Goal: Transaction & Acquisition: Purchase product/service

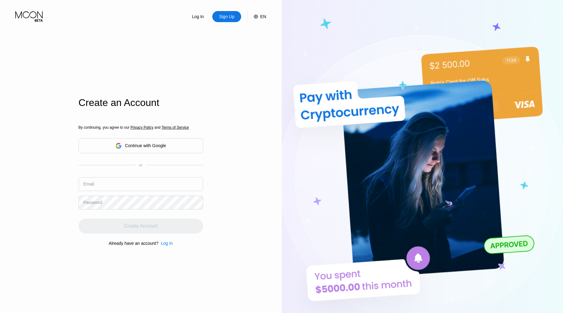
click at [188, 145] on div "Continue with Google" at bounding box center [141, 145] width 125 height 15
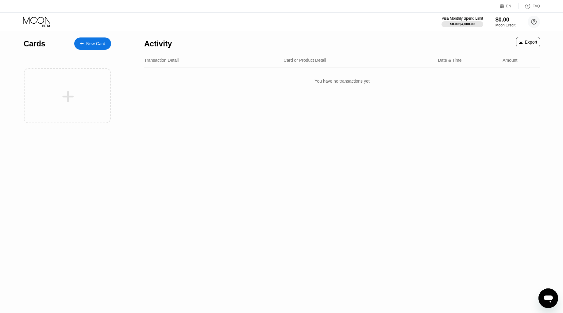
click at [102, 45] on div "New Card" at bounding box center [95, 43] width 19 height 5
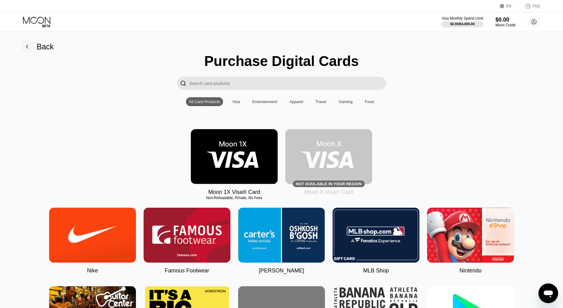
click at [240, 142] on img at bounding box center [234, 156] width 87 height 55
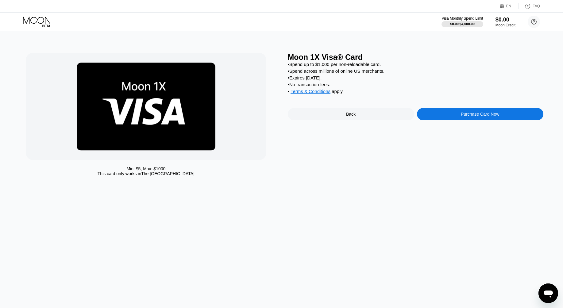
click at [458, 118] on div "Purchase Card Now" at bounding box center [480, 114] width 126 height 12
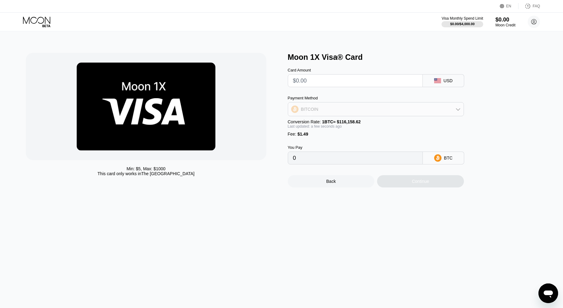
click at [341, 106] on div "BITCOIN" at bounding box center [376, 109] width 176 height 12
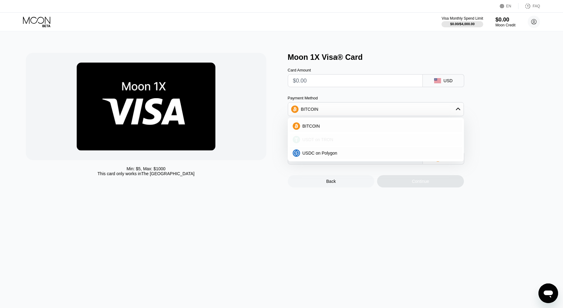
click at [336, 138] on div "USDT on TRON" at bounding box center [379, 139] width 159 height 5
type input "0.00"
click at [341, 81] on input "text" at bounding box center [355, 81] width 125 height 12
type input "$1"
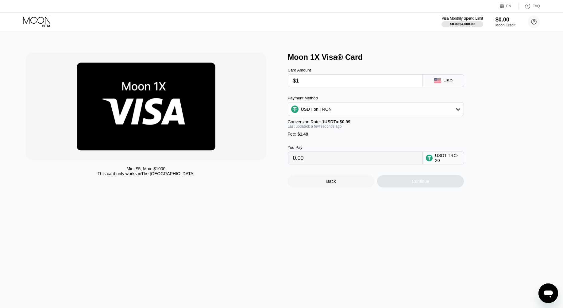
type input "2.52"
type input "$18"
type input "19.69"
type input "$18.4"
type input "20.09"
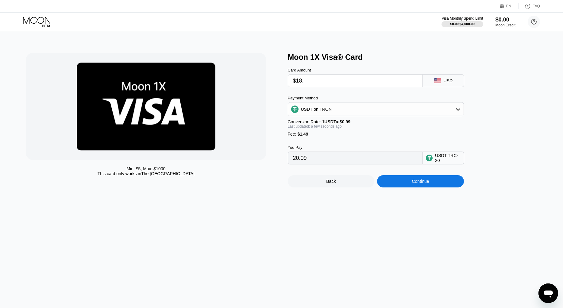
type input "$18.3"
type input "19.99"
type input "$18.31"
type input "20.00"
type input "$18.31"
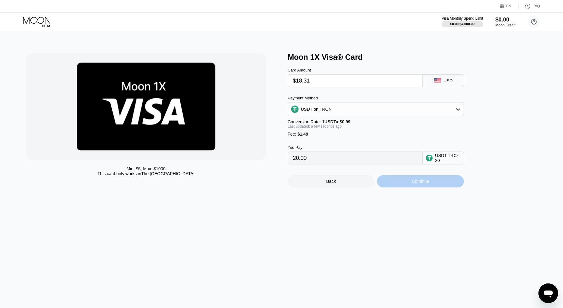
click at [400, 185] on div "Continue" at bounding box center [420, 181] width 87 height 12
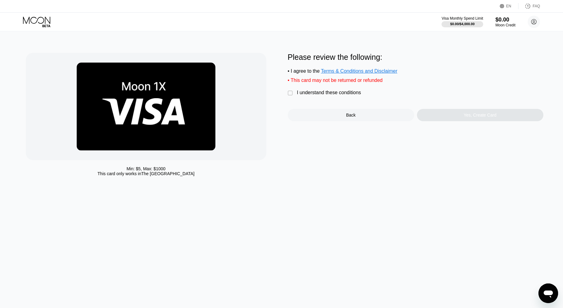
click at [292, 93] on div "" at bounding box center [291, 93] width 6 height 6
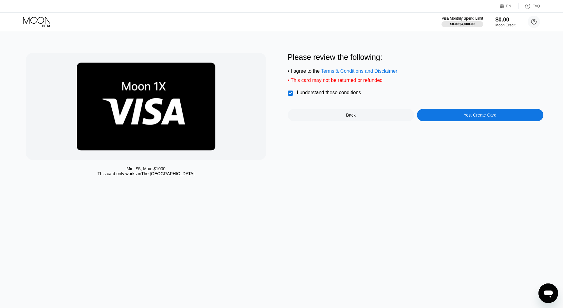
click at [472, 117] on div "Yes, Create Card" at bounding box center [480, 115] width 33 height 5
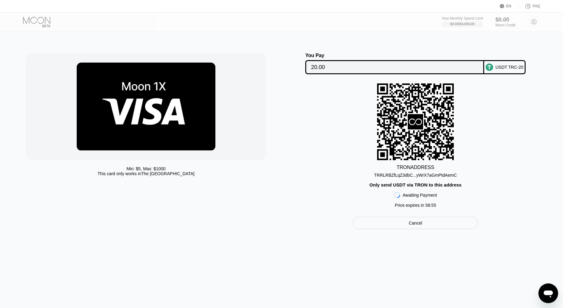
click at [418, 177] on div "TRRLRBZfLqZ3dbC...yWrX7aGmPtdAemC" at bounding box center [415, 175] width 83 height 5
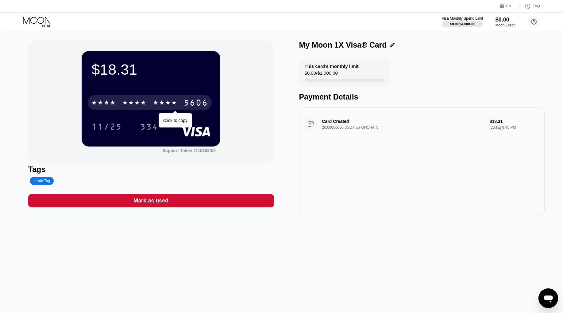
click at [160, 99] on div "* * * *" at bounding box center [165, 104] width 25 height 10
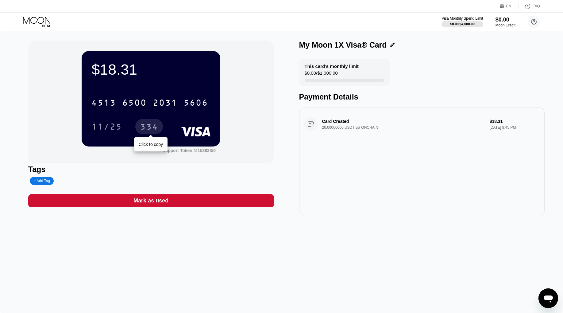
click at [153, 127] on div "334" at bounding box center [149, 127] width 18 height 10
